Goal: Communication & Community: Answer question/provide support

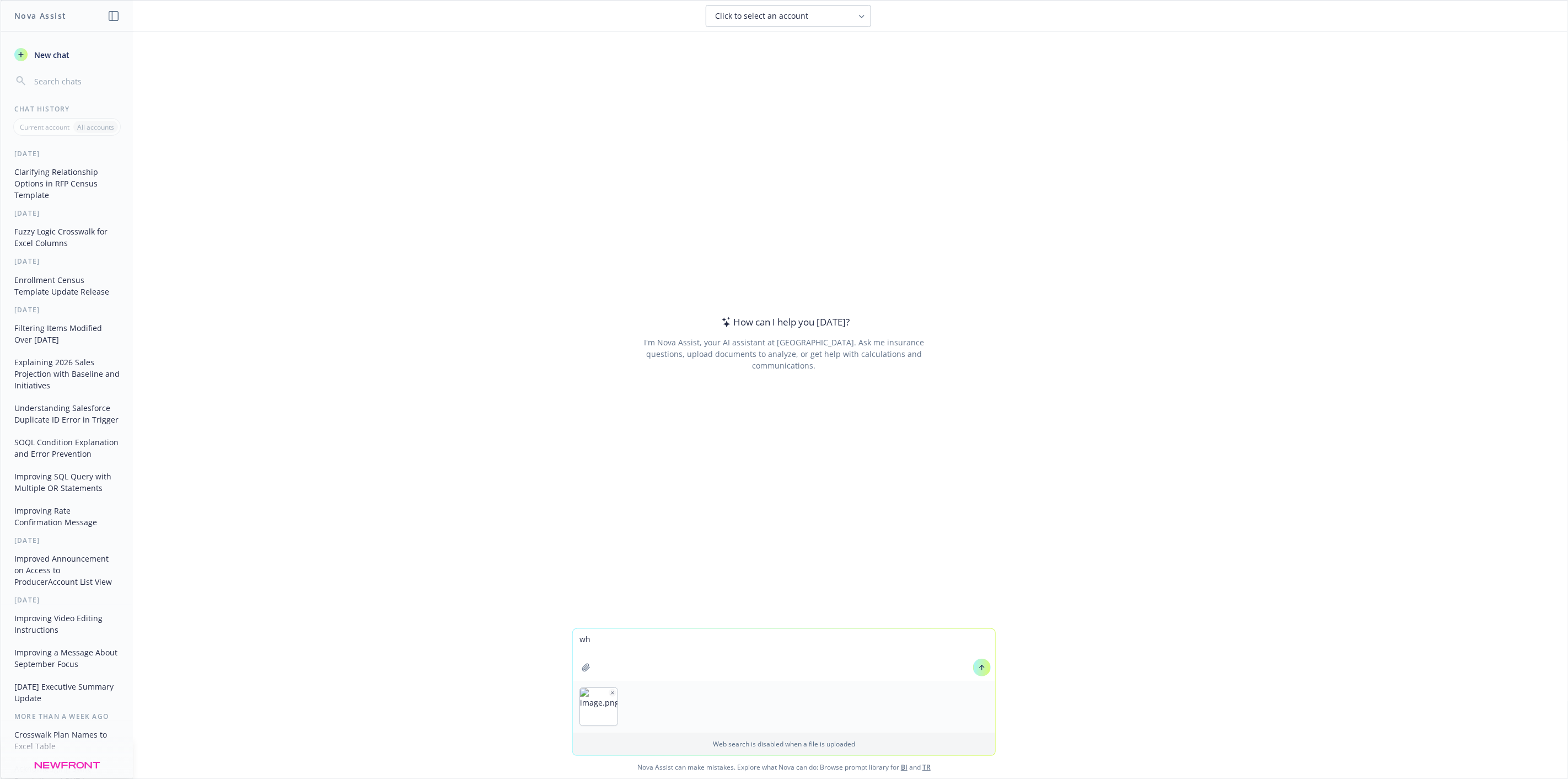
type textarea "w"
type textarea "what do you think of the text "default plan" when a group selects a compulsory …"
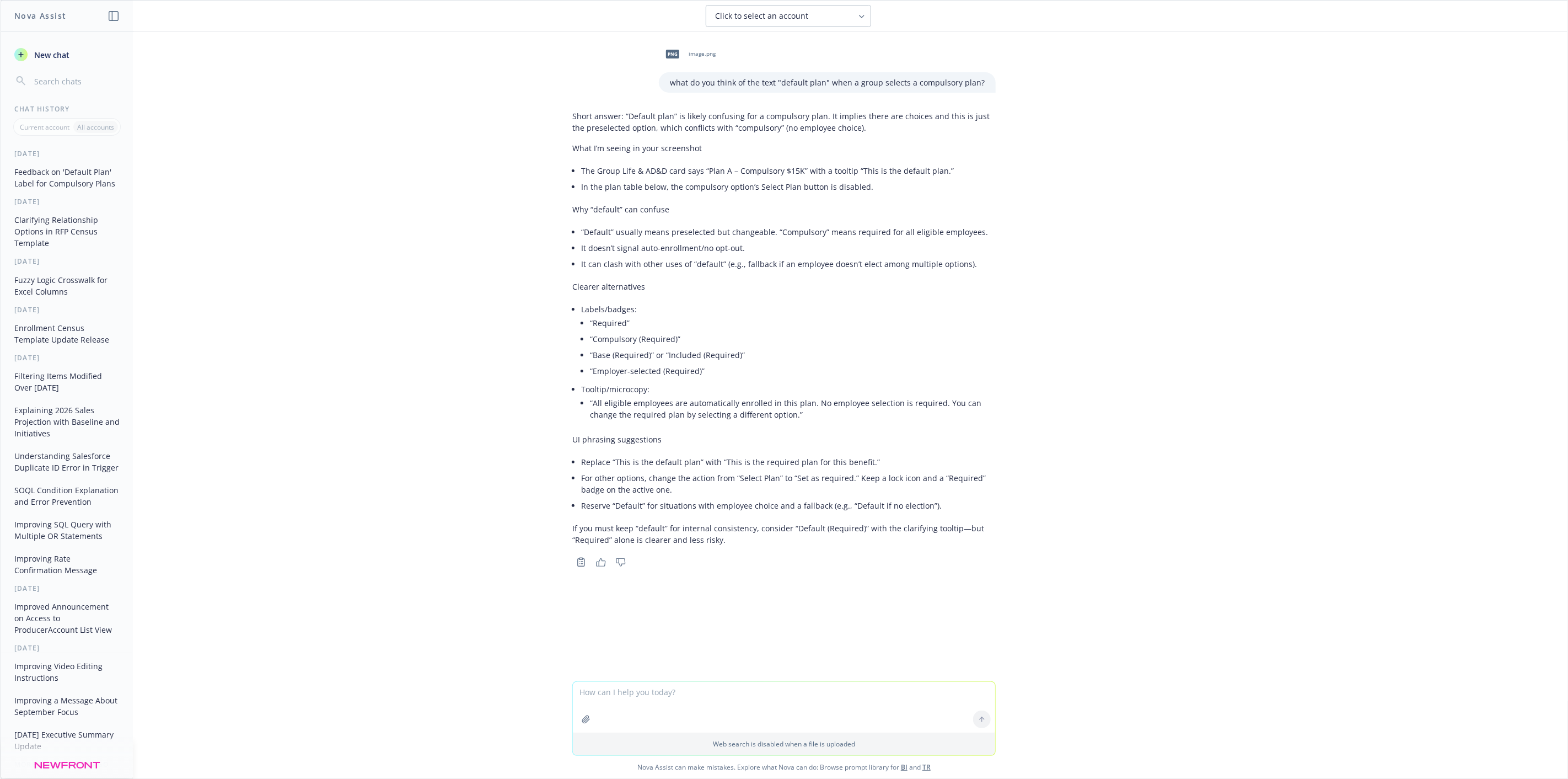
click at [748, 692] on textarea at bounding box center [784, 707] width 422 height 51
type textarea "they can remove and select a buy-up though"
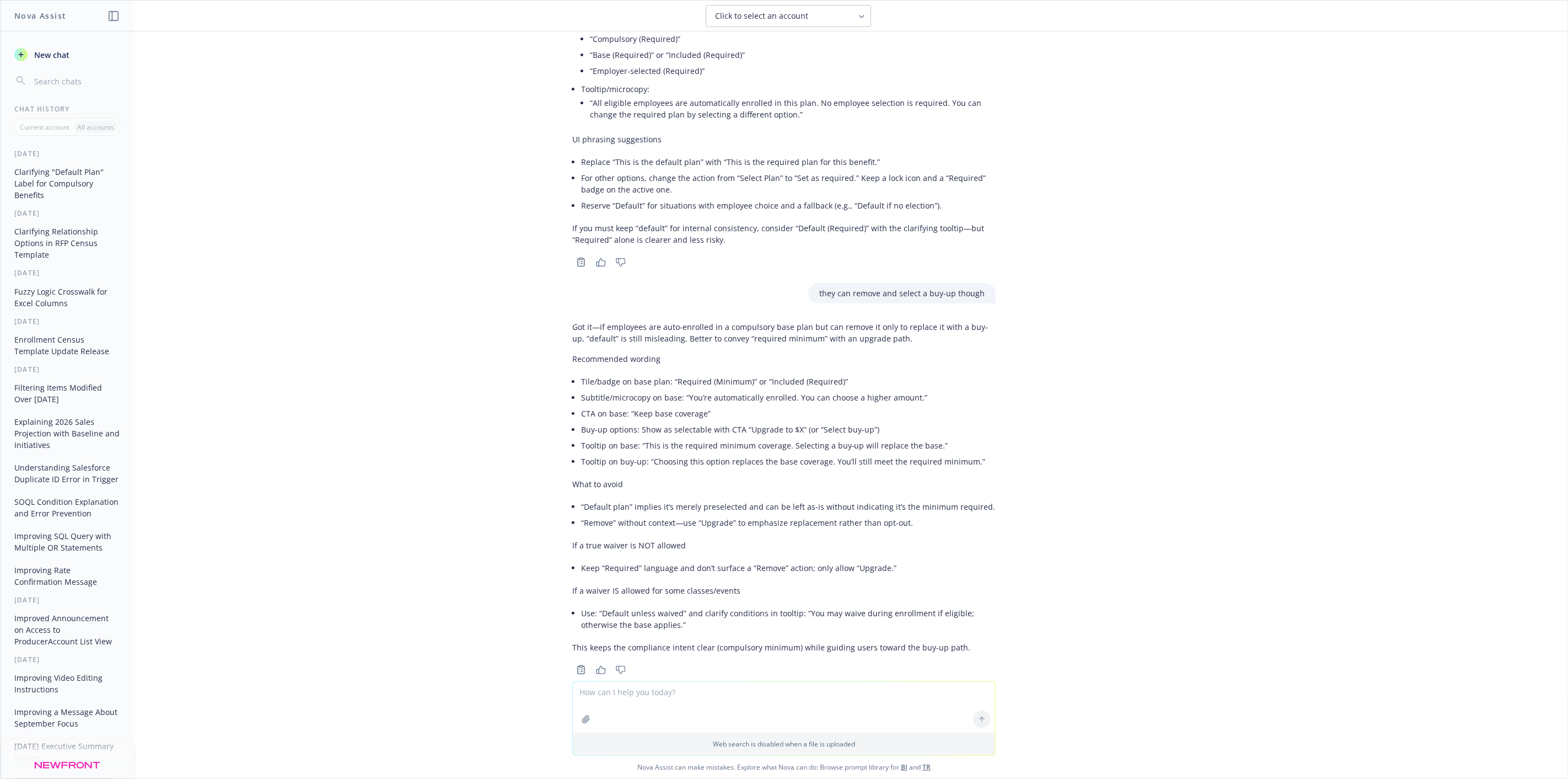
scroll to position [322, 0]
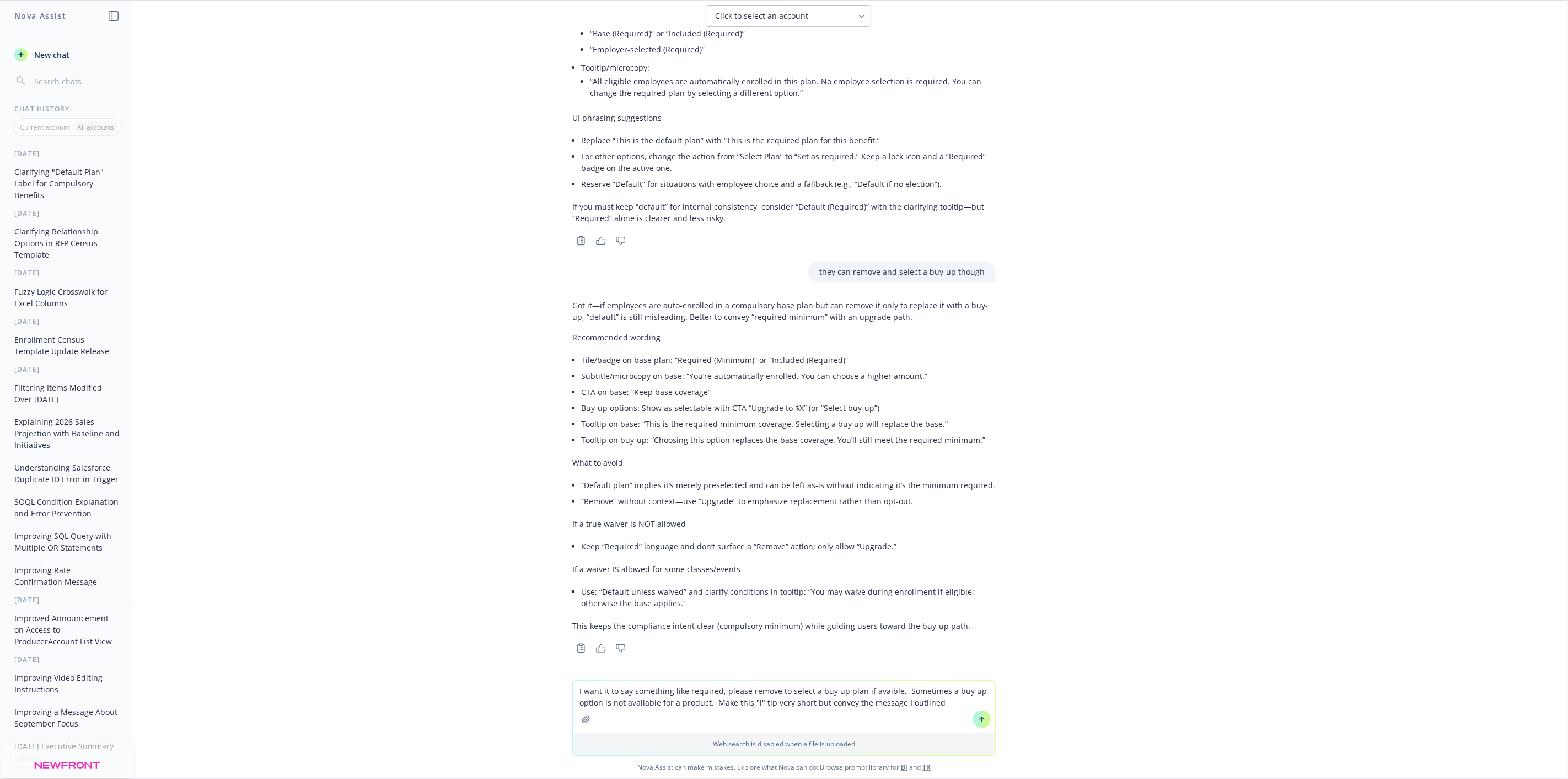
type textarea "I want it to say something like required, please remove to select a buy up plan…"
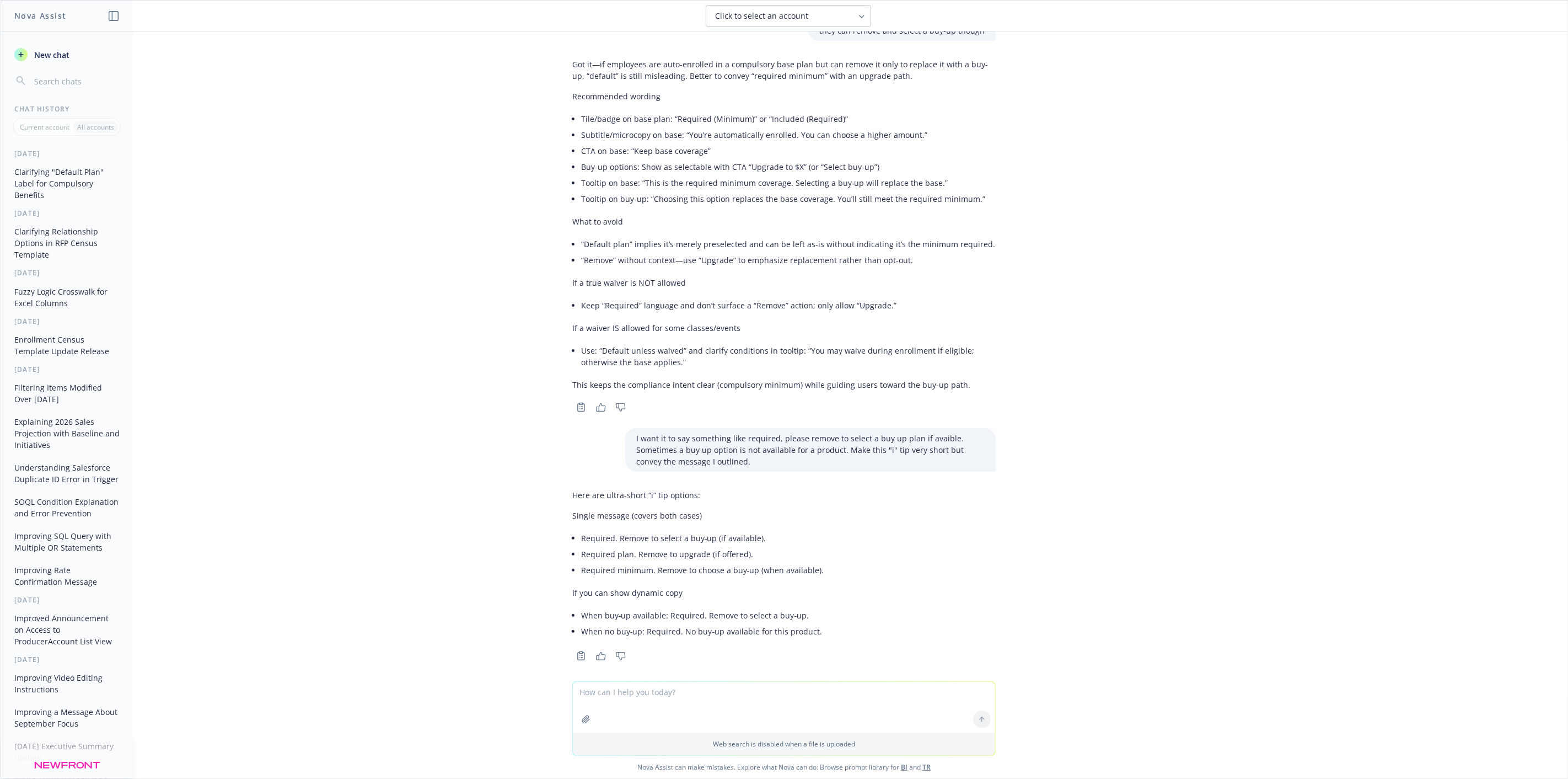
scroll to position [571, 0]
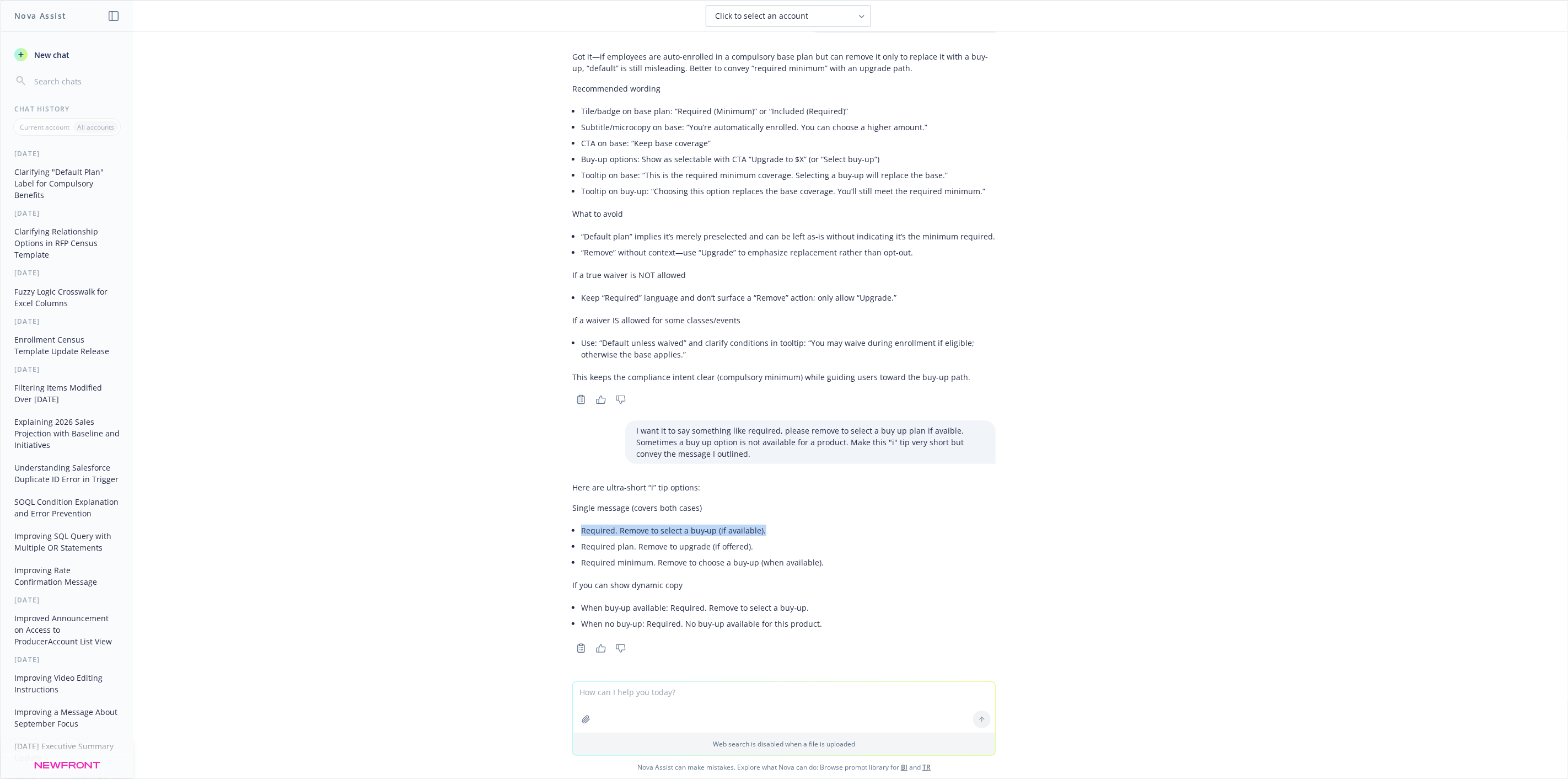
drag, startPoint x: 756, startPoint y: 531, endPoint x: 564, endPoint y: 522, distance: 192.2
click at [572, 522] on div "Here are ultra-short “i” tip options: Single message (covers both cases) Requir…" at bounding box center [698, 556] width 252 height 159
copy li "Required. Remove to select a buy‑up (if available)."
click at [687, 693] on textarea at bounding box center [784, 707] width 422 height 51
paste textarea "Required. Remove to select a buy‑up (if available)."
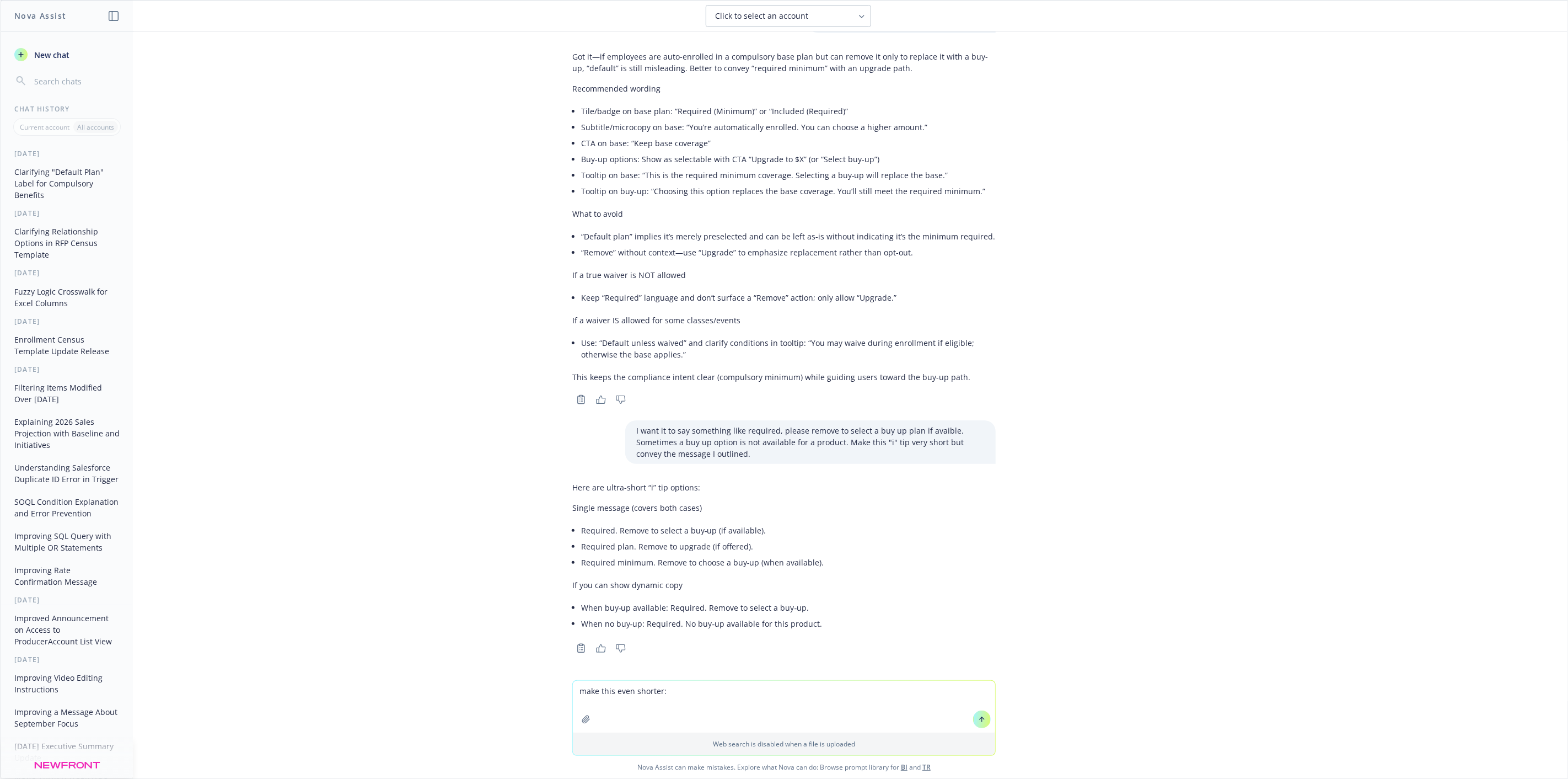
type textarea "make this even shorter: Required. Remove to select a buy‑up (if available)."
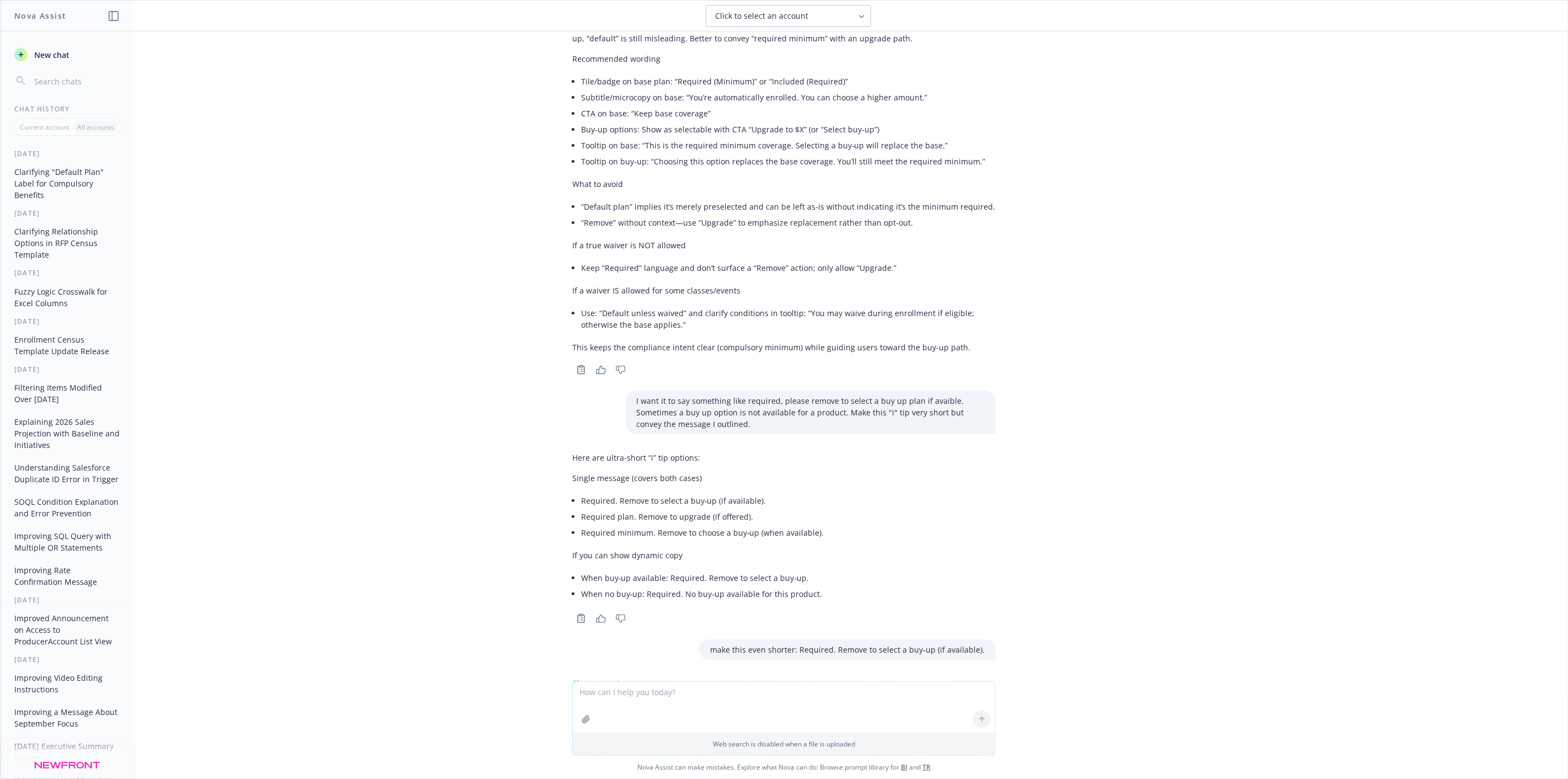
scroll to position [714, 0]
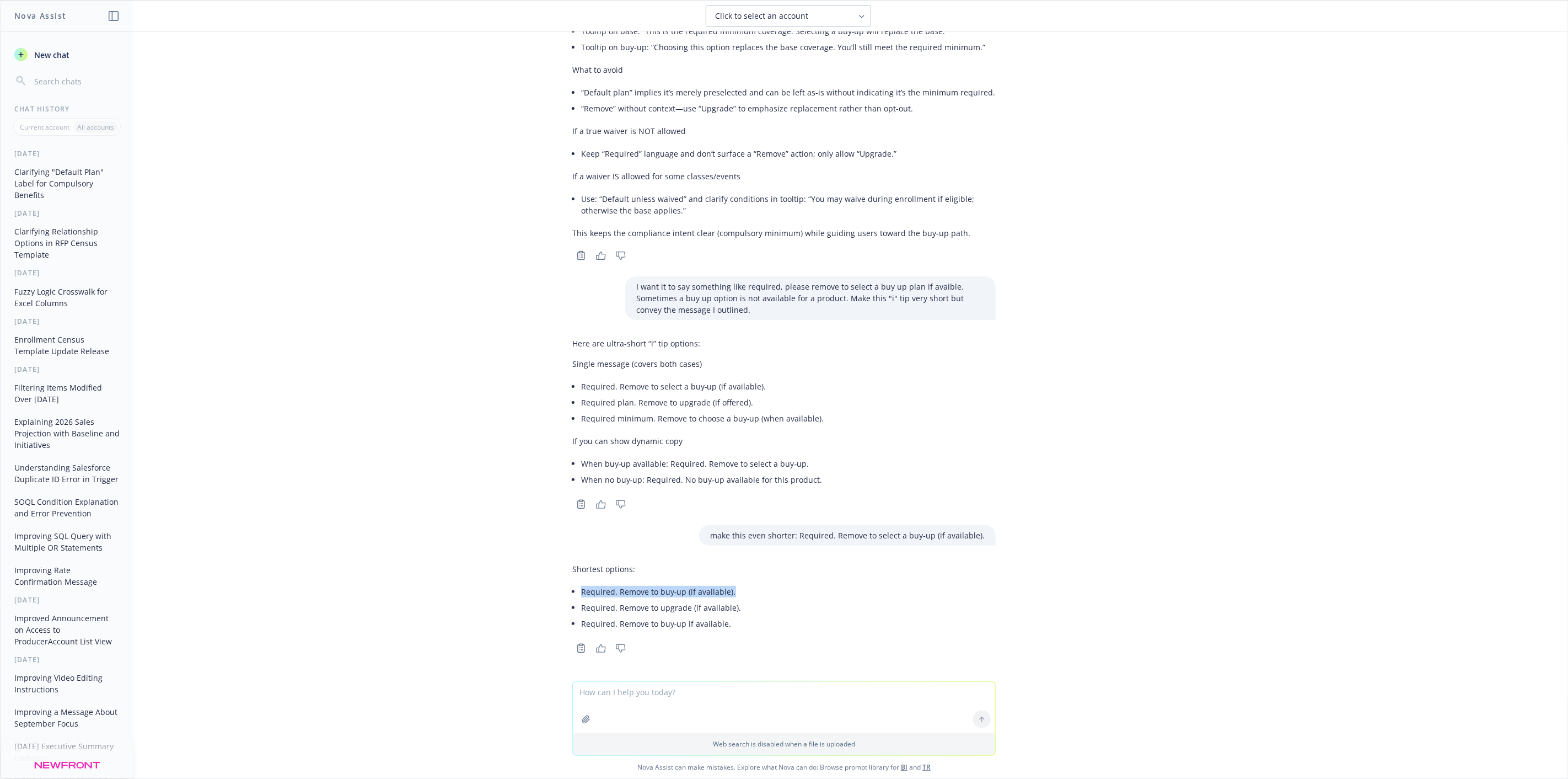
drag, startPoint x: 723, startPoint y: 593, endPoint x: 567, endPoint y: 588, distance: 156.1
click at [572, 588] on div "Shortest options: Required. Remove to buy‑up (if available). Required. Remove t…" at bounding box center [656, 597] width 169 height 77
copy li "Required. Remove to buy‑up (if available)."
click at [650, 705] on textarea at bounding box center [784, 707] width 422 height 51
type textarea "Is it better to use the word "required" or "compulsory"?"
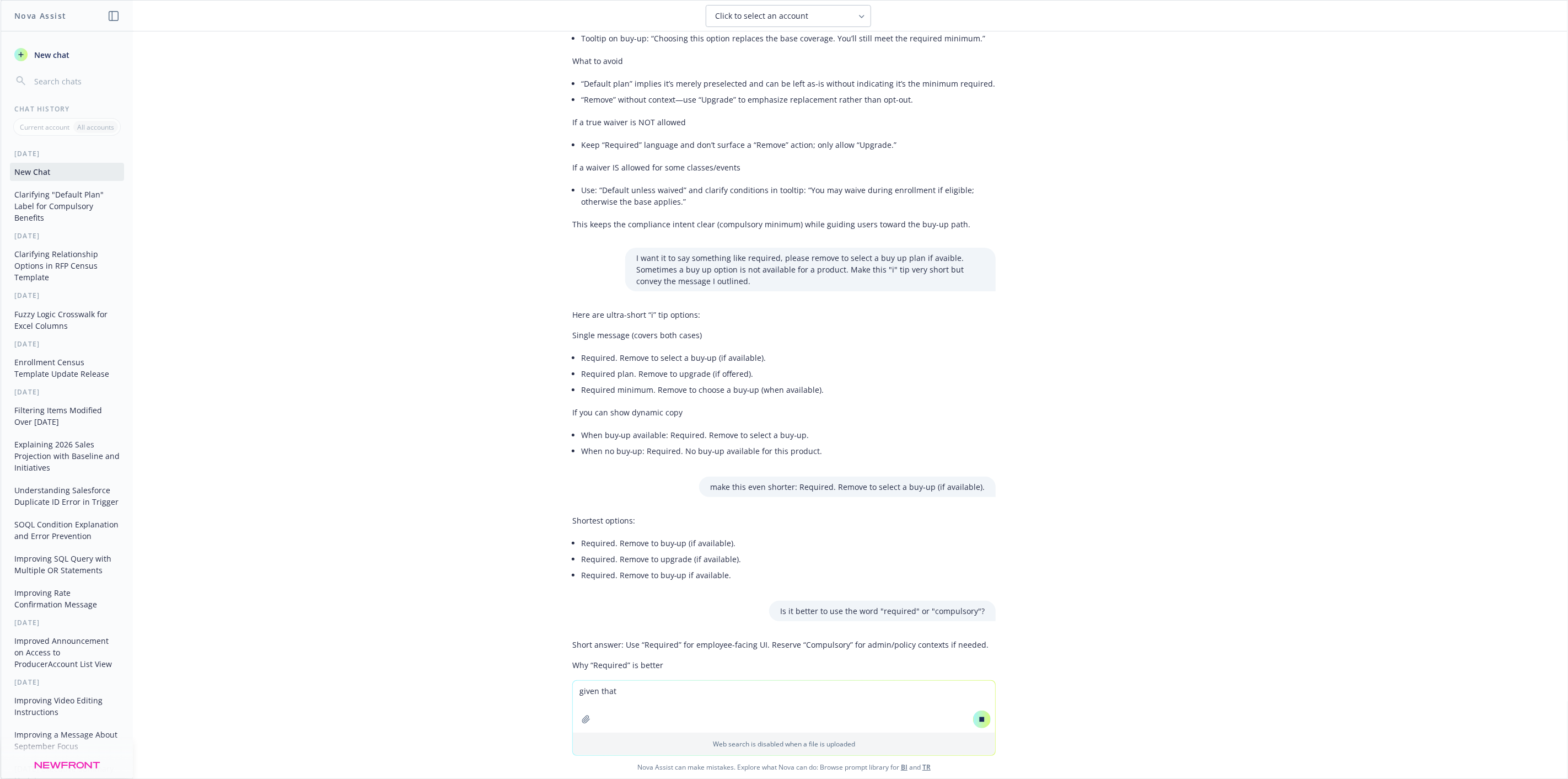
scroll to position [746, 0]
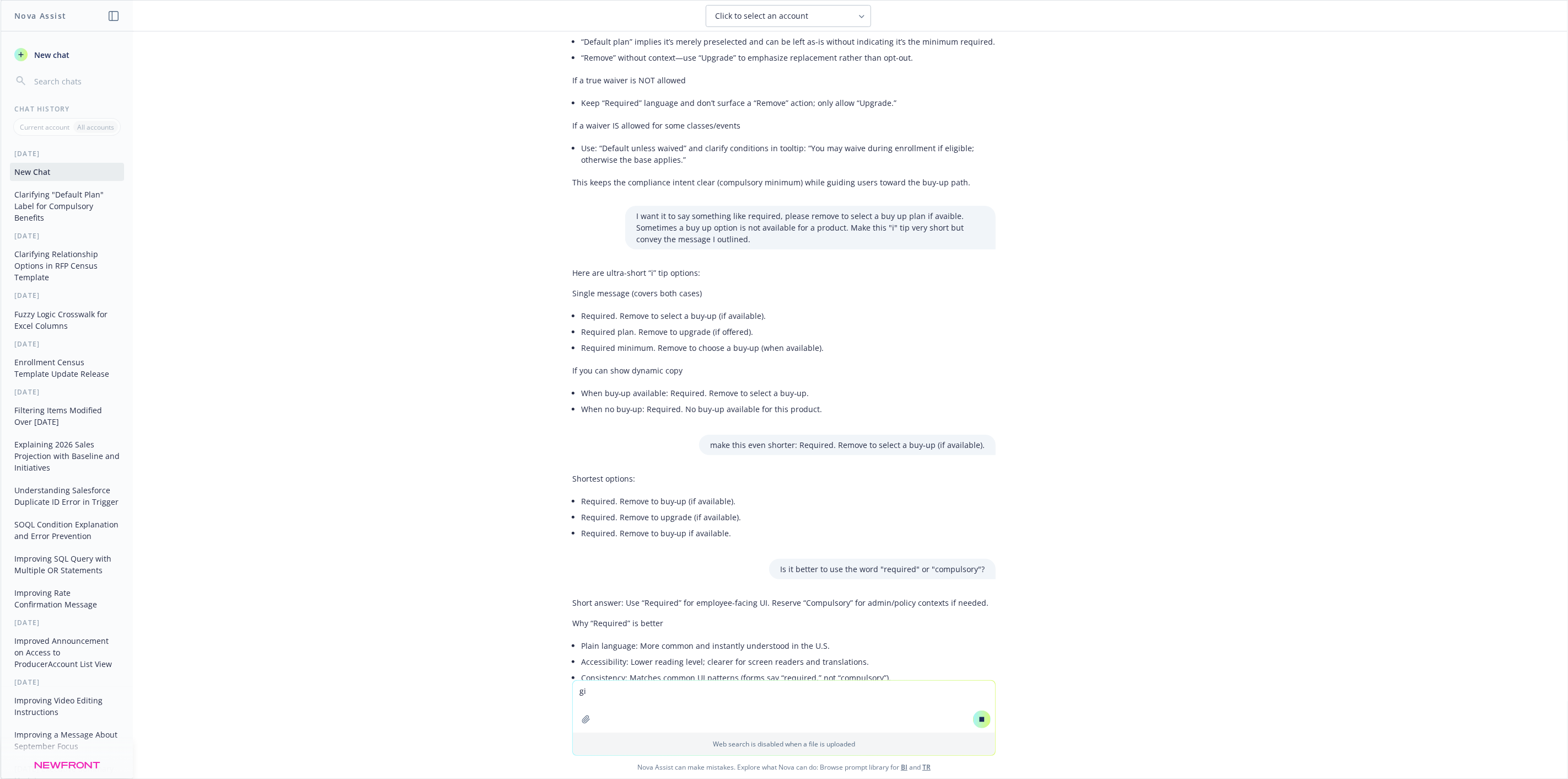
type textarea "g"
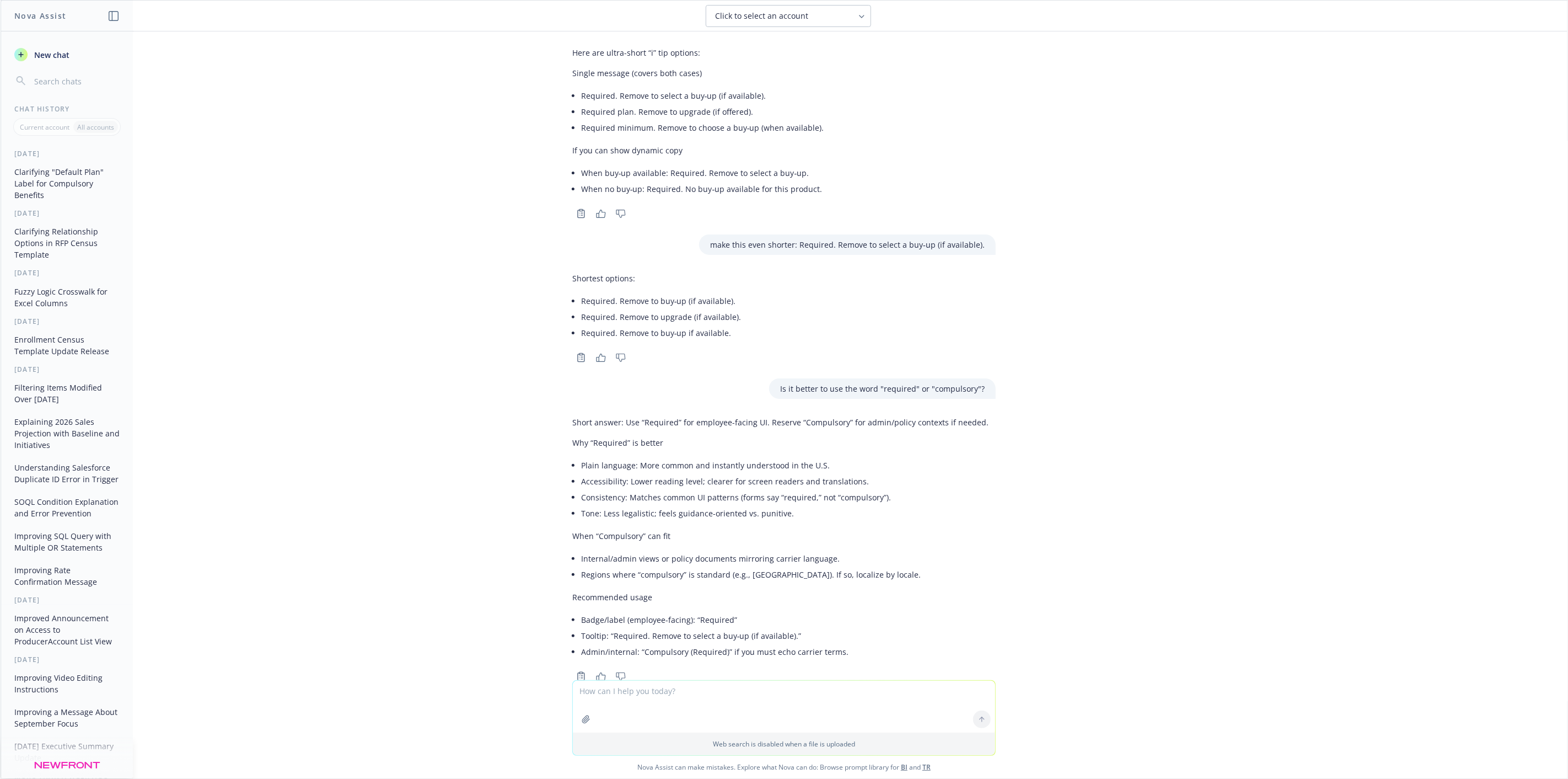
scroll to position [1034, 0]
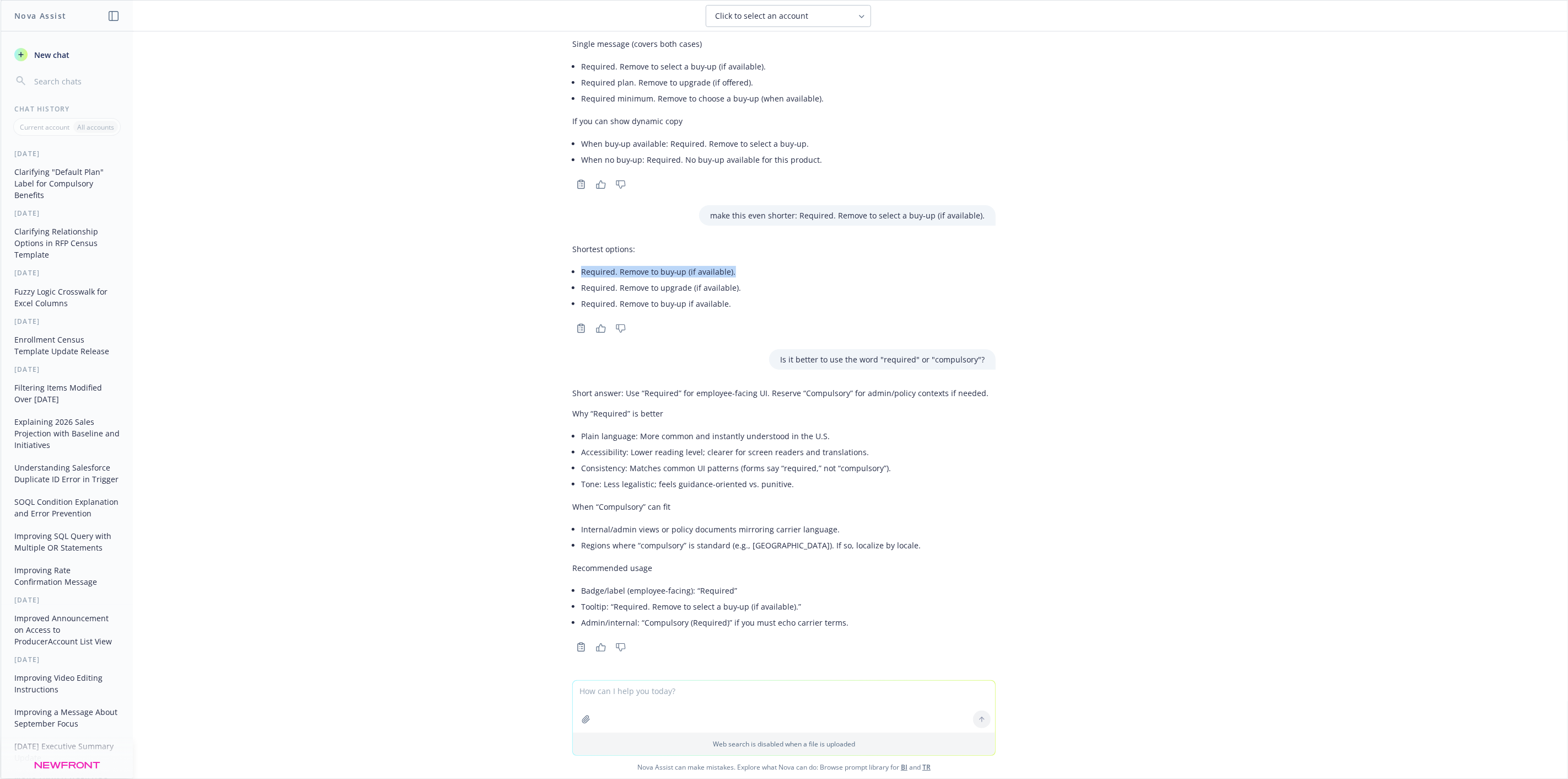
drag, startPoint x: 723, startPoint y: 272, endPoint x: 570, endPoint y: 272, distance: 153.0
click at [572, 272] on div "Shortest options: Required. Remove to buy‑up (if available). Required. Remove t…" at bounding box center [656, 277] width 169 height 77
copy li "Required. Remove to buy‑up (if available)."
click at [716, 706] on textarea at bounding box center [784, 707] width 422 height 52
type textarea "what about the "select option" being greyed out when that plan is already selec…"
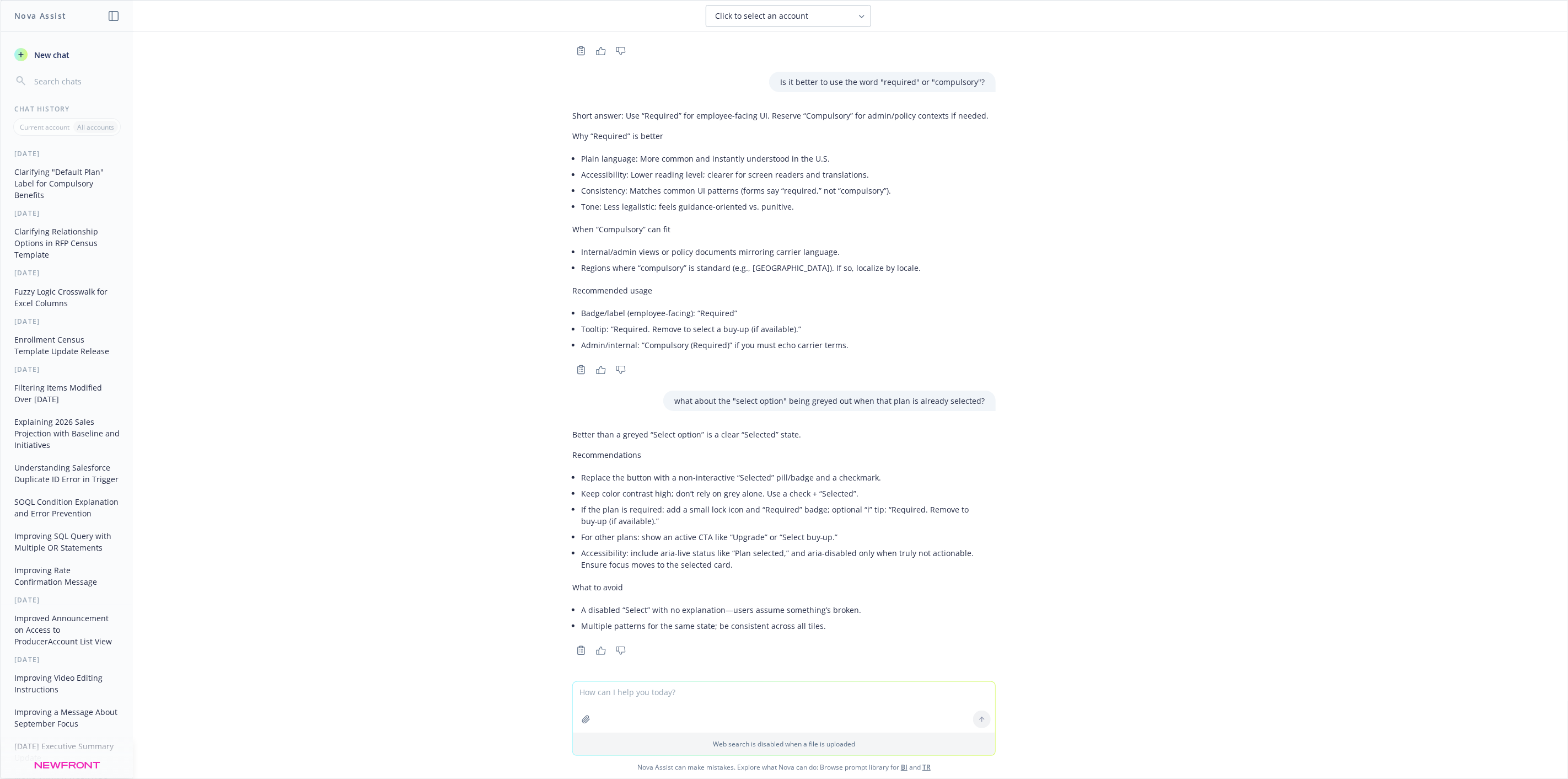
scroll to position [1314, 0]
type textarea "so go from "select plan" to "selected"?"
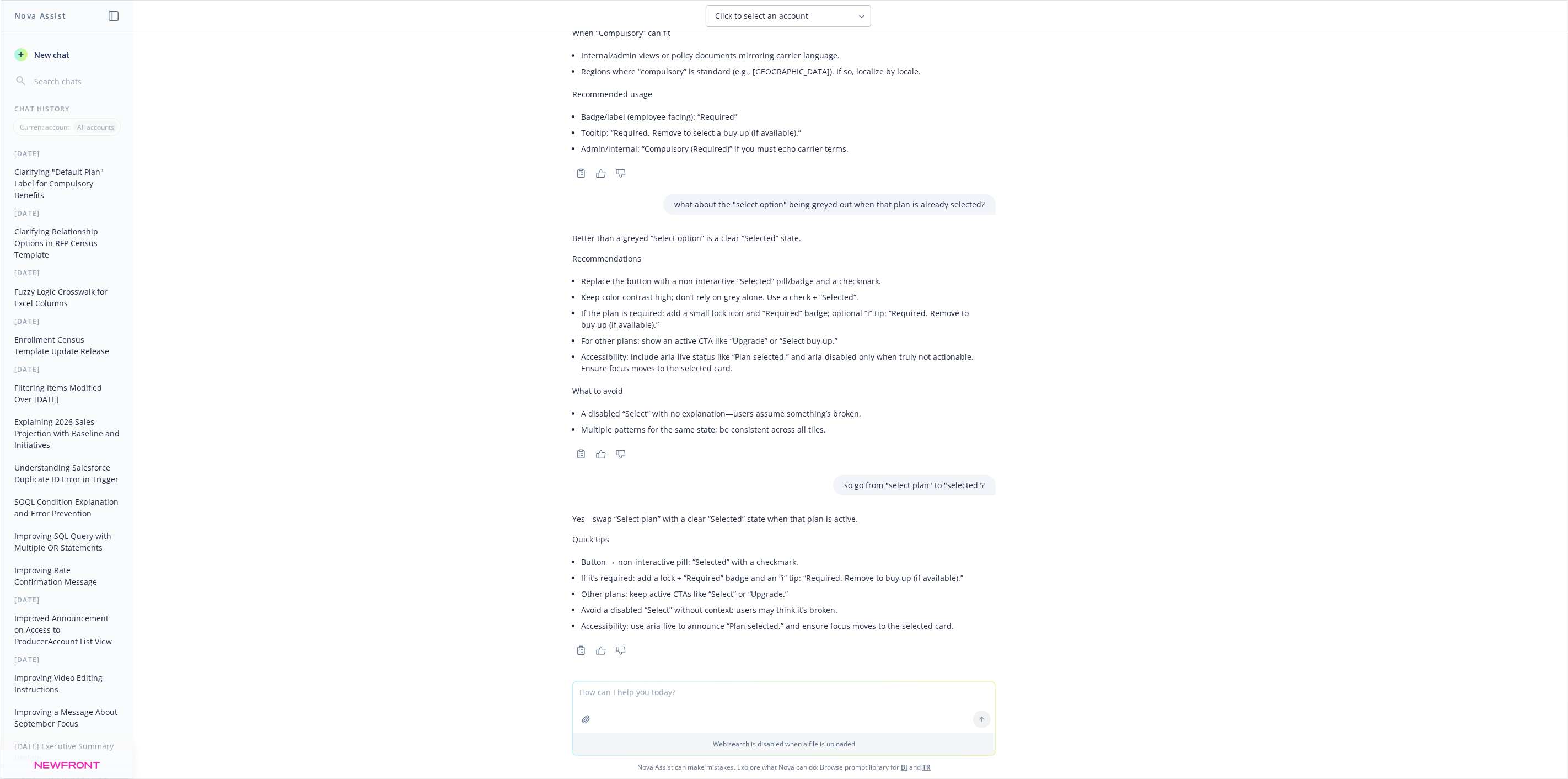
scroll to position [1510, 0]
type textarea "default is "select plan", it should change to "plan selected" once it's been ad…"
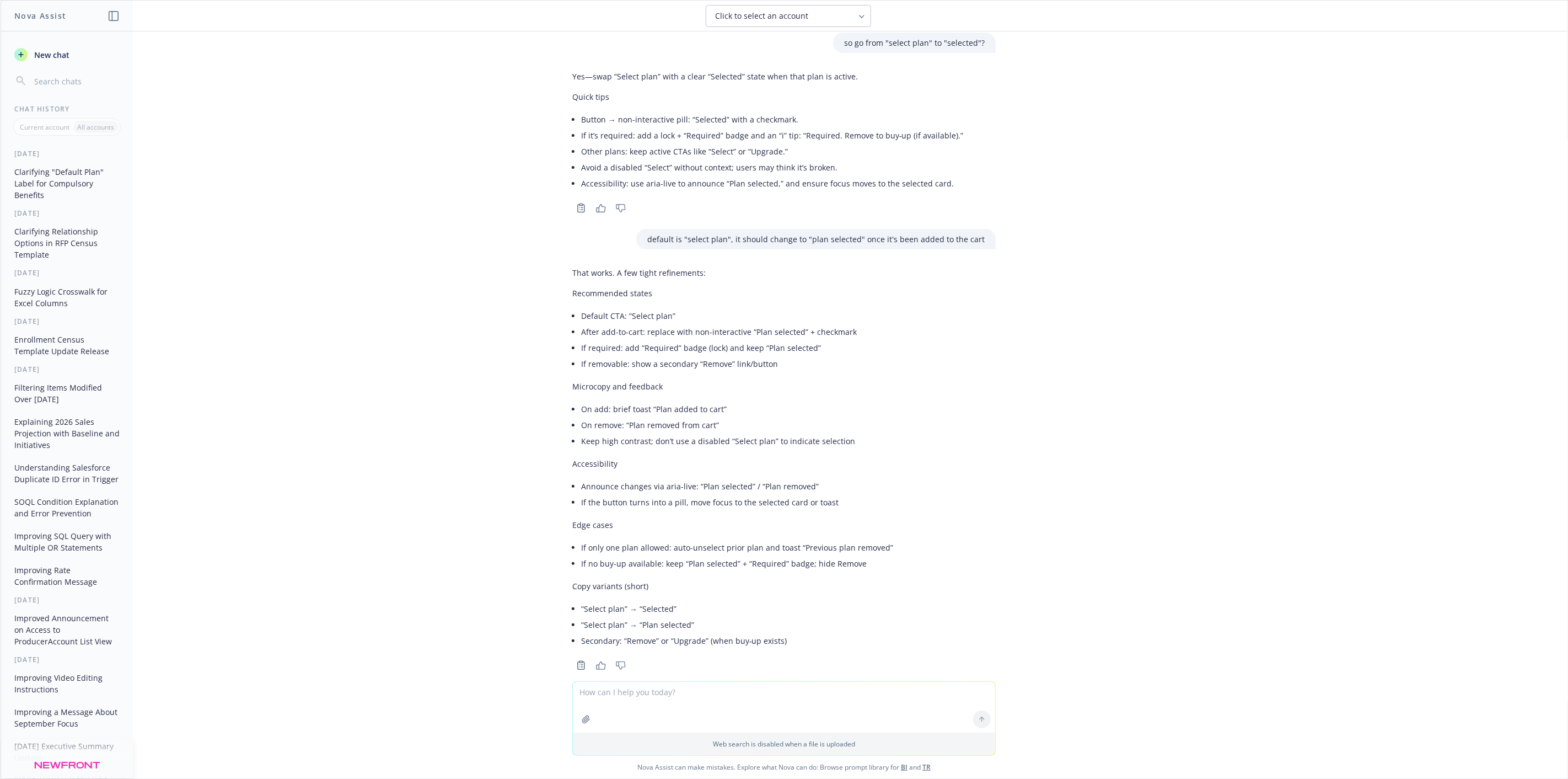
scroll to position [1968, 0]
